Goal: Navigation & Orientation: Find specific page/section

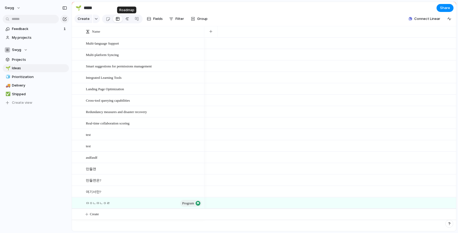
click at [127, 18] on div at bounding box center [127, 19] width 4 height 8
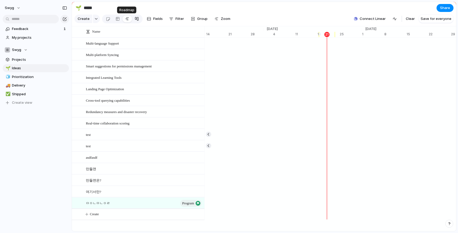
scroll to position [0, 3428]
click at [137, 18] on div at bounding box center [137, 19] width 4 height 8
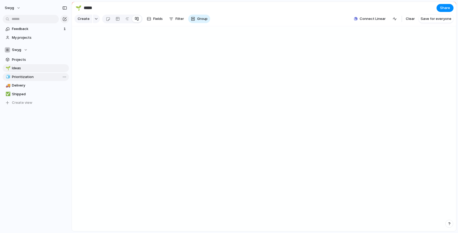
click at [31, 75] on span "Prioritization" at bounding box center [39, 76] width 55 height 5
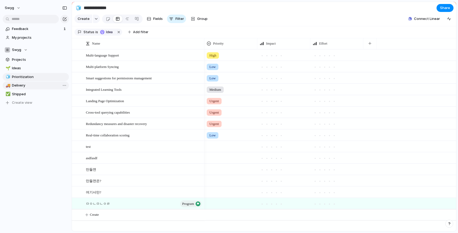
click at [38, 86] on span "Delivery" at bounding box center [39, 85] width 55 height 5
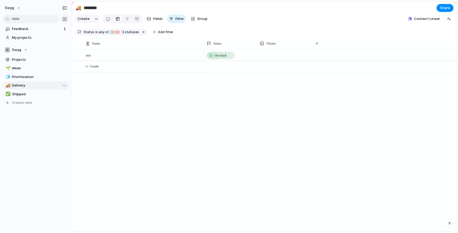
click at [38, 86] on span "Delivery" at bounding box center [39, 85] width 55 height 5
click at [31, 92] on span "Shipped" at bounding box center [39, 93] width 55 height 5
click at [33, 68] on span "Ideas" at bounding box center [39, 67] width 55 height 5
type input "*****"
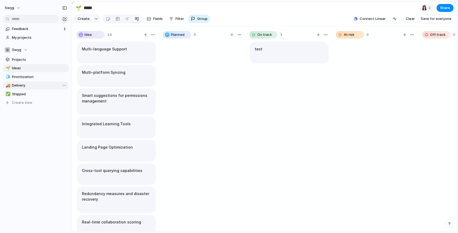
click at [30, 64] on section "Swyg Projects 🌱 Ideas 🧊 Prioritization 🚚 Delivery ✅ Shipped To pick up a dragga…" at bounding box center [36, 74] width 72 height 65
click at [30, 60] on span "Projects" at bounding box center [39, 59] width 55 height 5
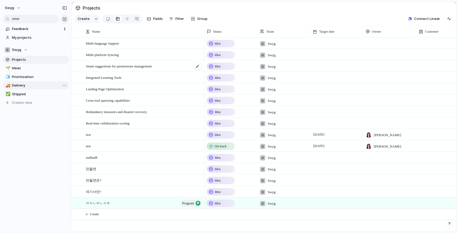
click at [128, 64] on span "Smart suggestions for permissions management" at bounding box center [119, 66] width 66 height 6
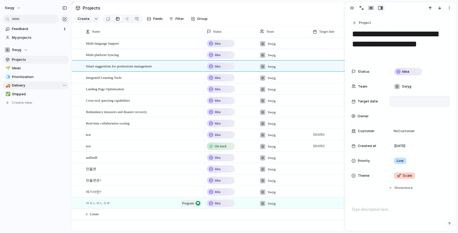
scroll to position [78, 0]
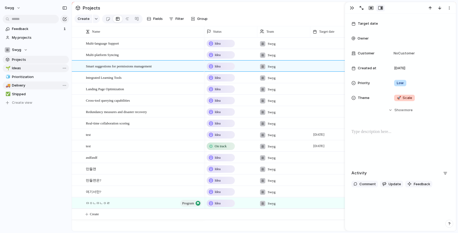
click at [30, 69] on span "Ideas" at bounding box center [39, 67] width 55 height 5
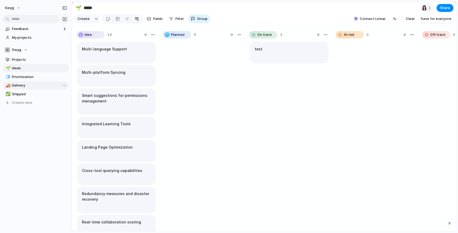
click at [134, 45] on article "Multi-language Support" at bounding box center [116, 52] width 78 height 21
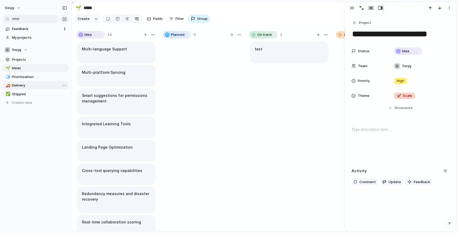
click at [125, 19] on div at bounding box center [127, 19] width 4 height 8
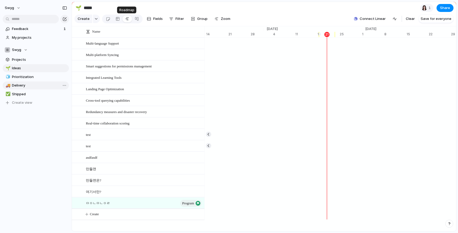
scroll to position [0, 3428]
click at [117, 18] on div at bounding box center [118, 19] width 4 height 8
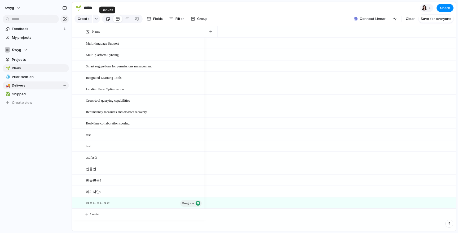
click at [109, 18] on link at bounding box center [108, 19] width 10 height 8
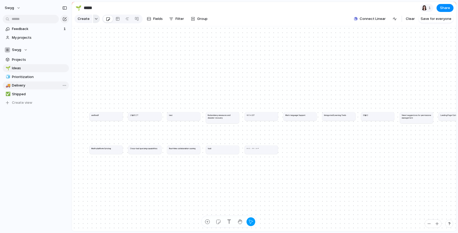
click at [98, 19] on button "button" at bounding box center [96, 19] width 7 height 8
click at [111, 9] on div "Goal Program Initiative Launch Project Customize" at bounding box center [229, 116] width 458 height 233
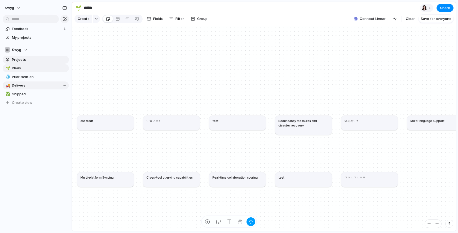
click at [29, 63] on link "Projects" at bounding box center [36, 60] width 66 height 8
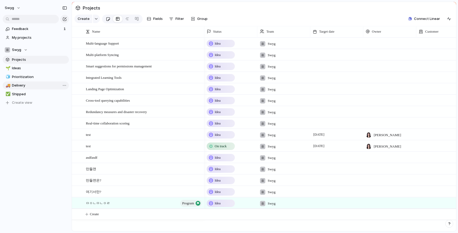
click at [110, 19] on link at bounding box center [108, 19] width 10 height 8
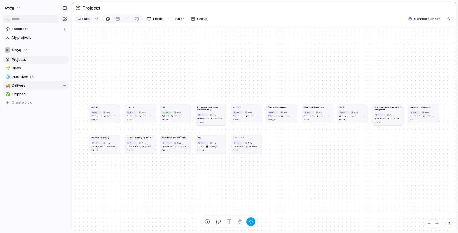
click at [39, 89] on link "🚚 Delivery" at bounding box center [36, 85] width 66 height 8
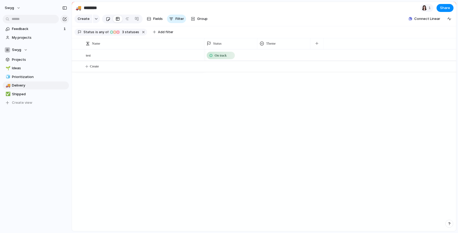
click at [108, 18] on div at bounding box center [108, 19] width 5 height 9
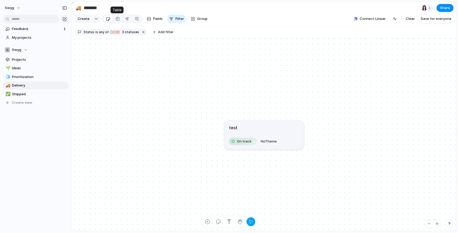
click at [122, 19] on link at bounding box center [127, 19] width 10 height 8
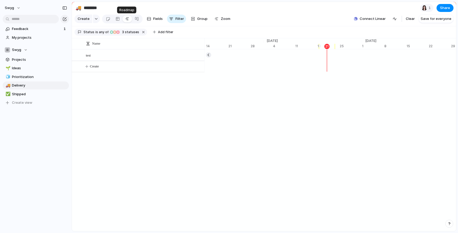
scroll to position [0, 3428]
click at [136, 19] on div at bounding box center [137, 19] width 4 height 8
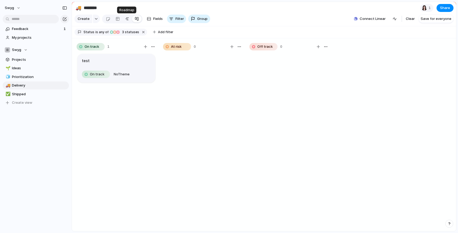
click at [127, 19] on div at bounding box center [127, 19] width 4 height 8
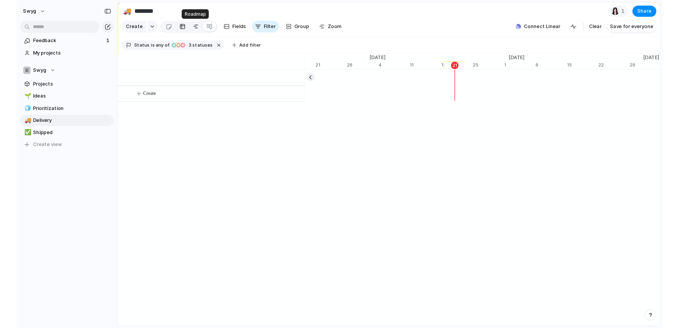
scroll to position [0, 3444]
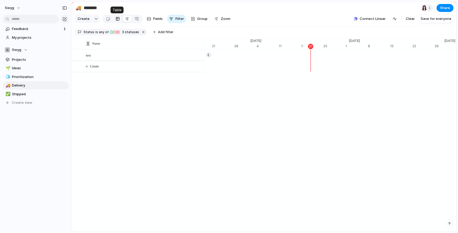
click at [118, 19] on div at bounding box center [118, 19] width 4 height 8
click at [107, 19] on div at bounding box center [108, 19] width 5 height 9
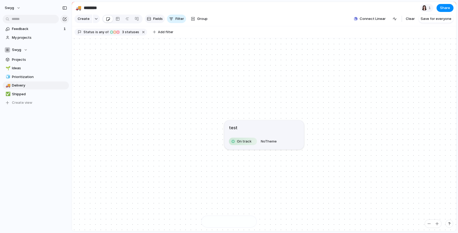
click at [160, 20] on span "Fields" at bounding box center [158, 18] width 10 height 5
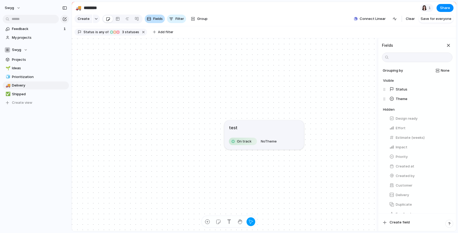
click at [156, 19] on span "Fields" at bounding box center [158, 18] width 10 height 5
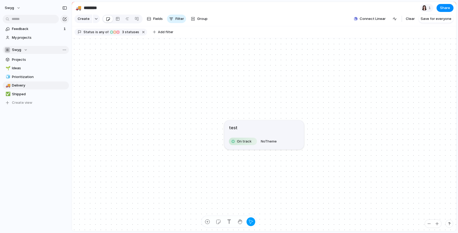
click at [31, 50] on button "Swyg" at bounding box center [36, 50] width 66 height 8
click at [99, 65] on div "Swyg Create new team" at bounding box center [229, 116] width 458 height 233
